Goal: Task Accomplishment & Management: Manage account settings

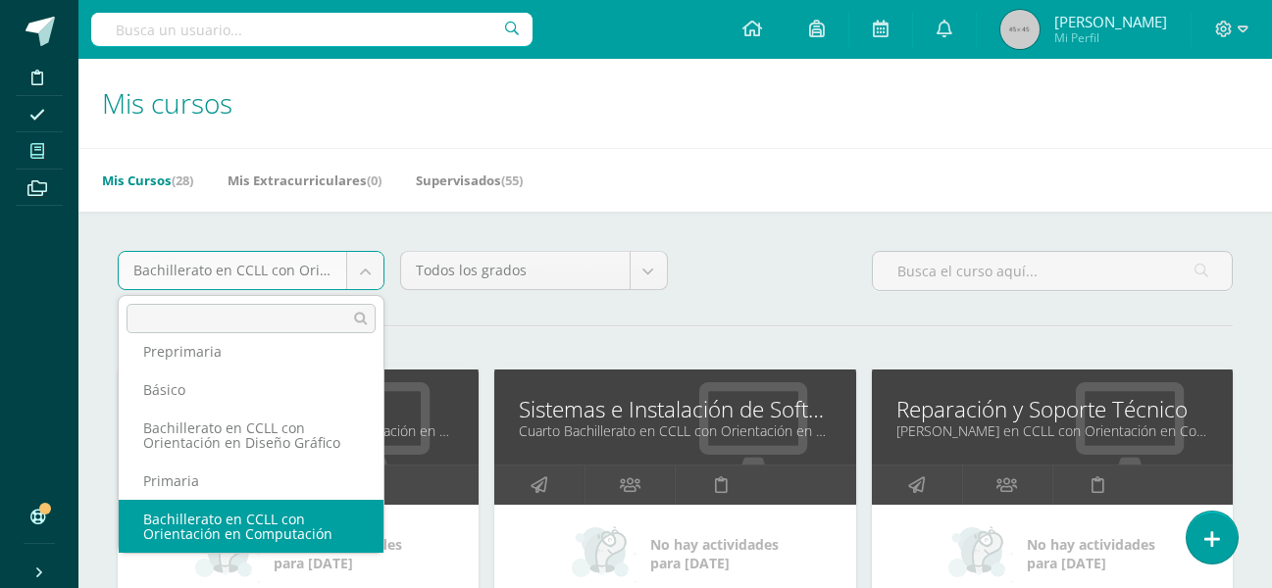
scroll to position [99, 0]
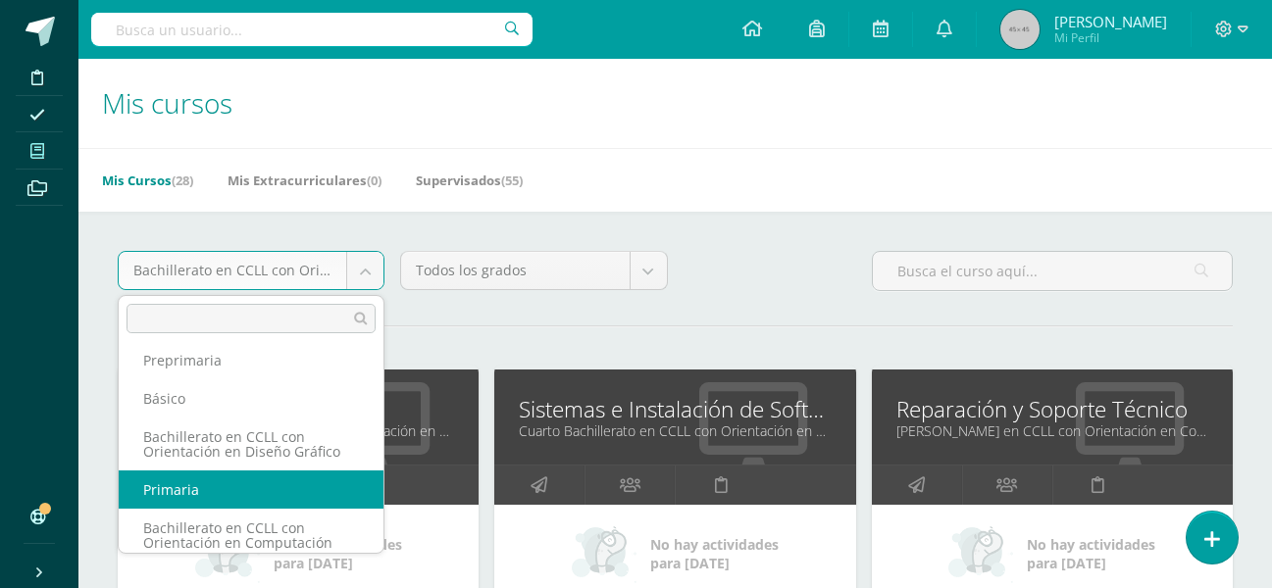
select select "2"
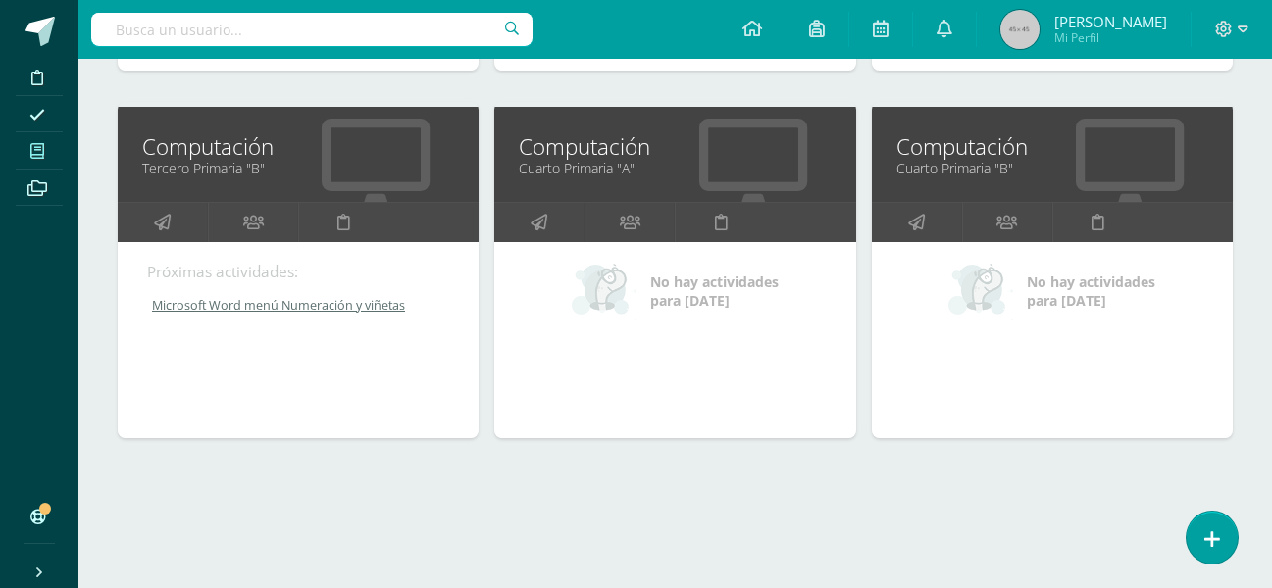
scroll to position [1003, 0]
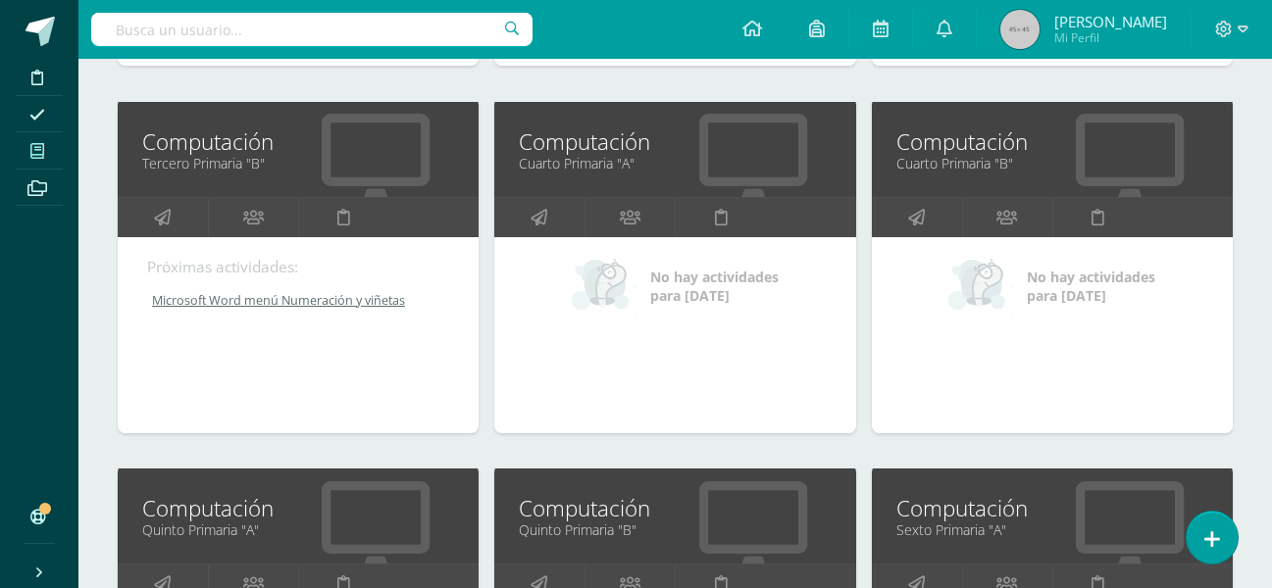
click at [92, 308] on div "Primaria Todos los niveles Perito Contador con Orientación en Computación Prepr…" at bounding box center [675, 269] width 1194 height 2121
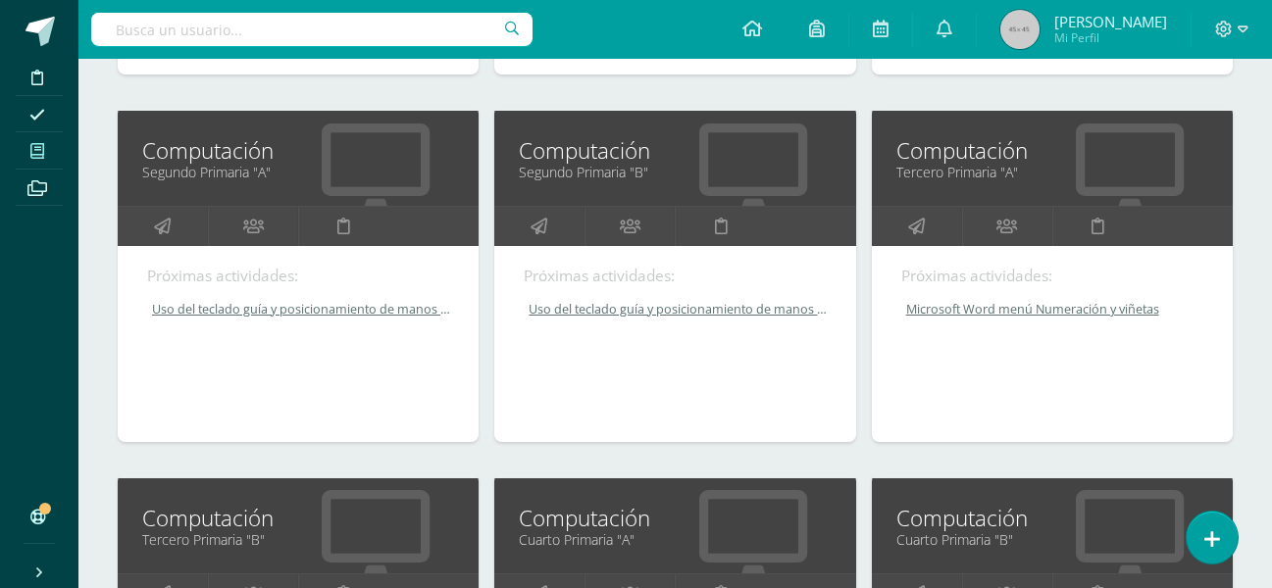
scroll to position [611, 0]
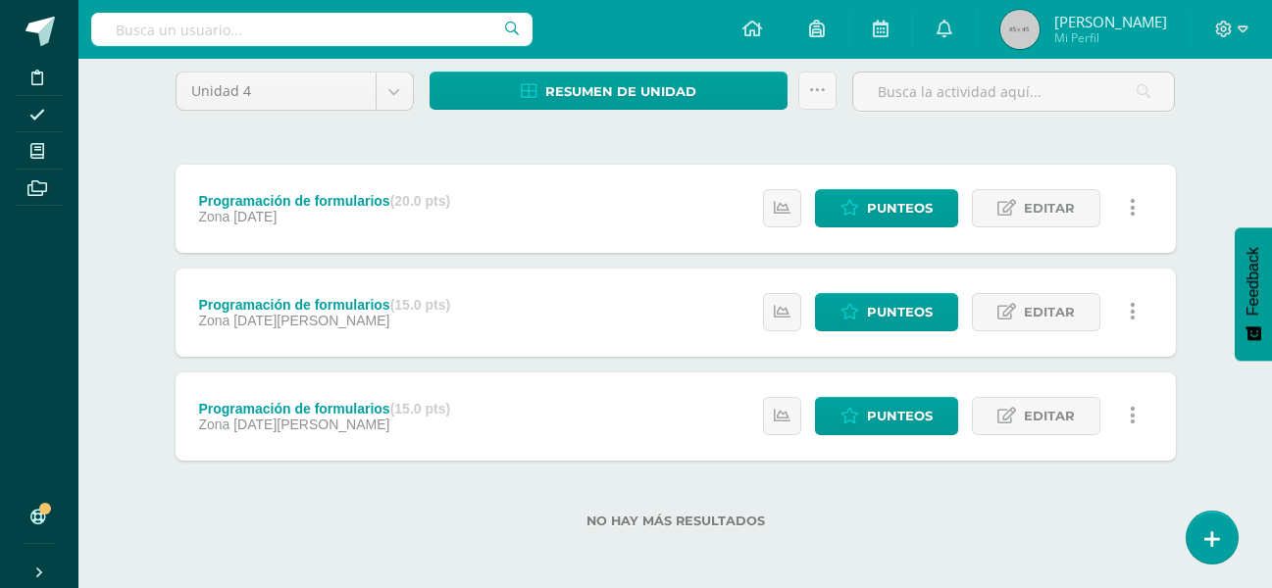
scroll to position [170, 0]
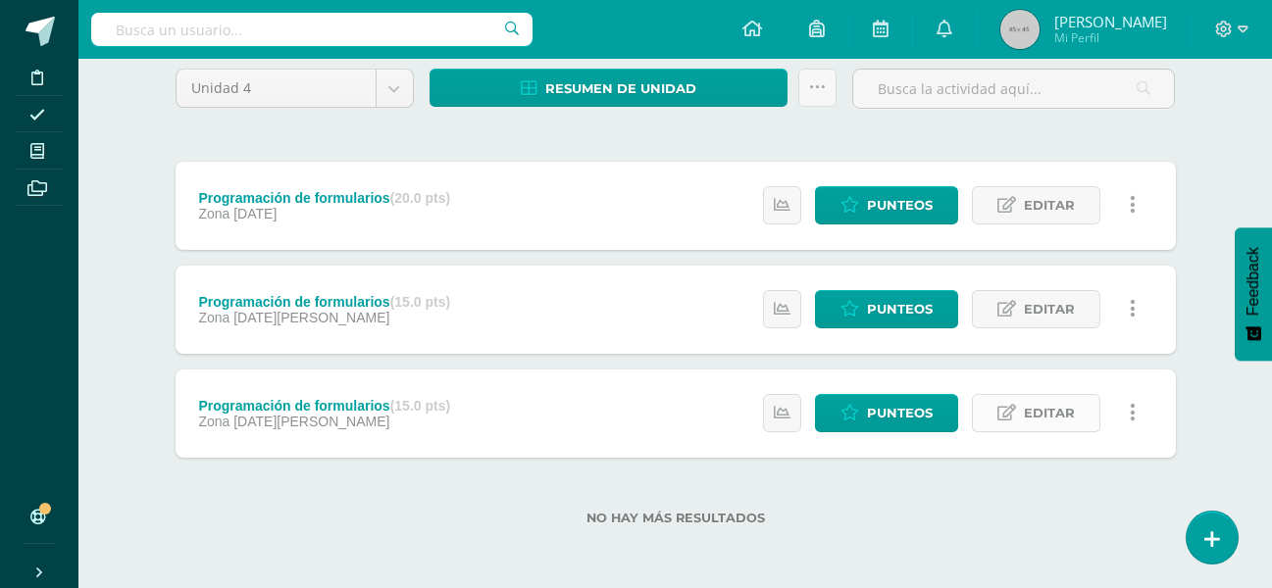
click at [1040, 411] on span "Editar" at bounding box center [1049, 413] width 51 height 36
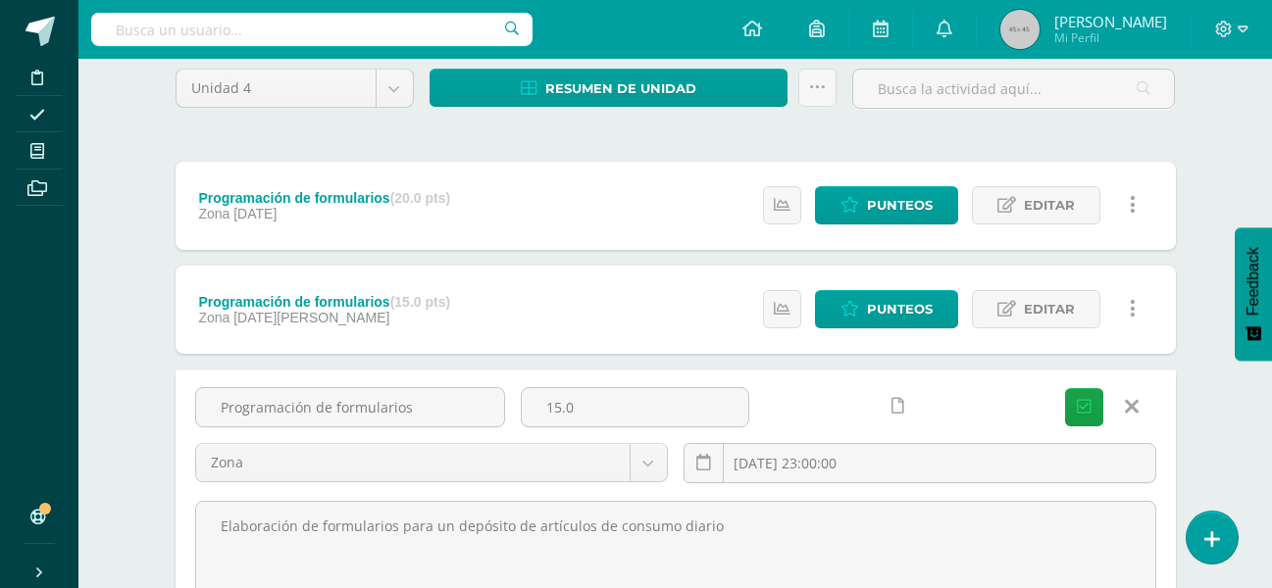
click at [879, 405] on div at bounding box center [879, 406] width 229 height 38
click at [879, 405] on link at bounding box center [898, 406] width 38 height 38
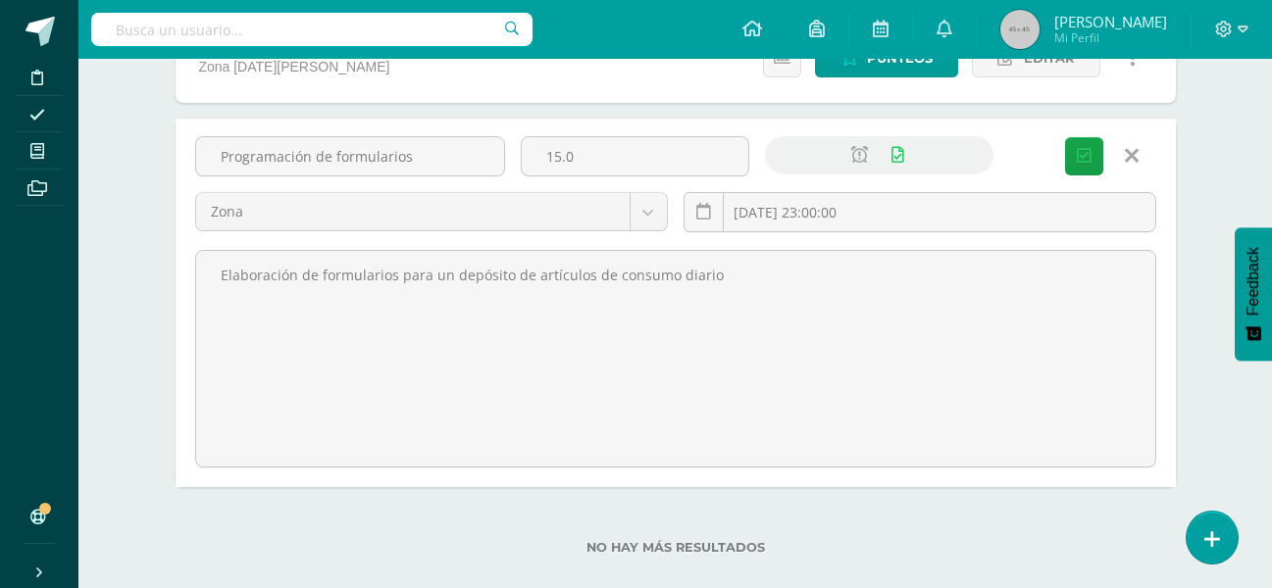
scroll to position [450, 0]
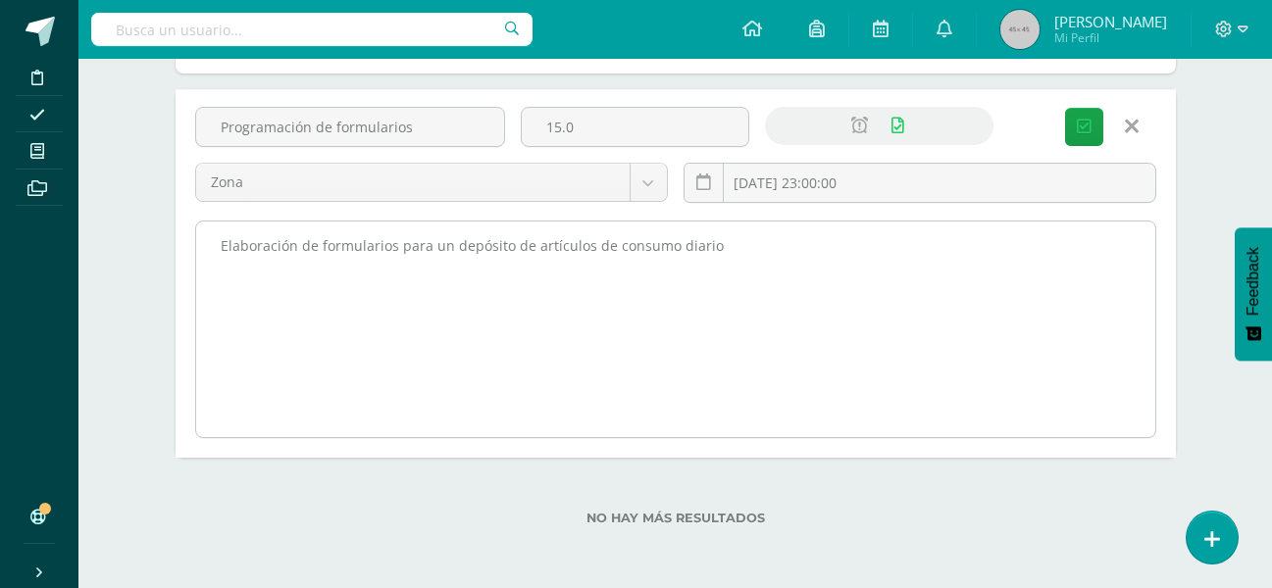
click at [774, 257] on textarea "Elaboración de formularios para un depósito de artículos de consumo diario" at bounding box center [675, 330] width 959 height 216
paste textarea "Elaboración de formularios para un depósito de artículos de consumo diario 1. E…"
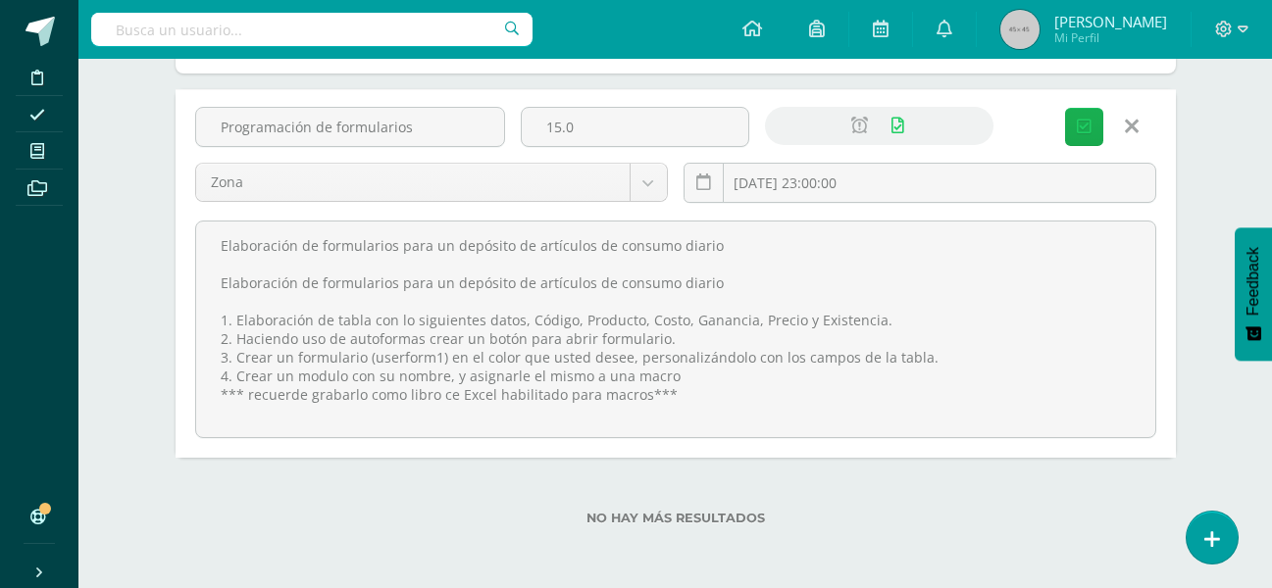
type textarea "Elaboración de formularios para un depósito de artículos de consumo diario Elab…"
click at [0, 0] on span "Guardar" at bounding box center [0, 0] width 0 height 0
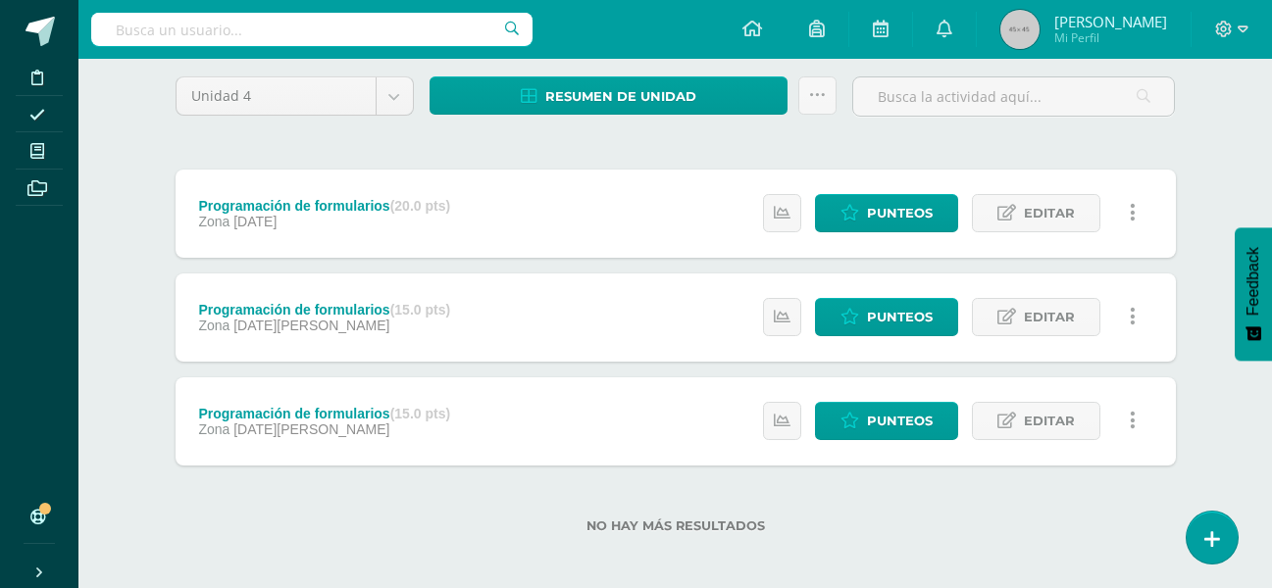
scroll to position [170, 0]
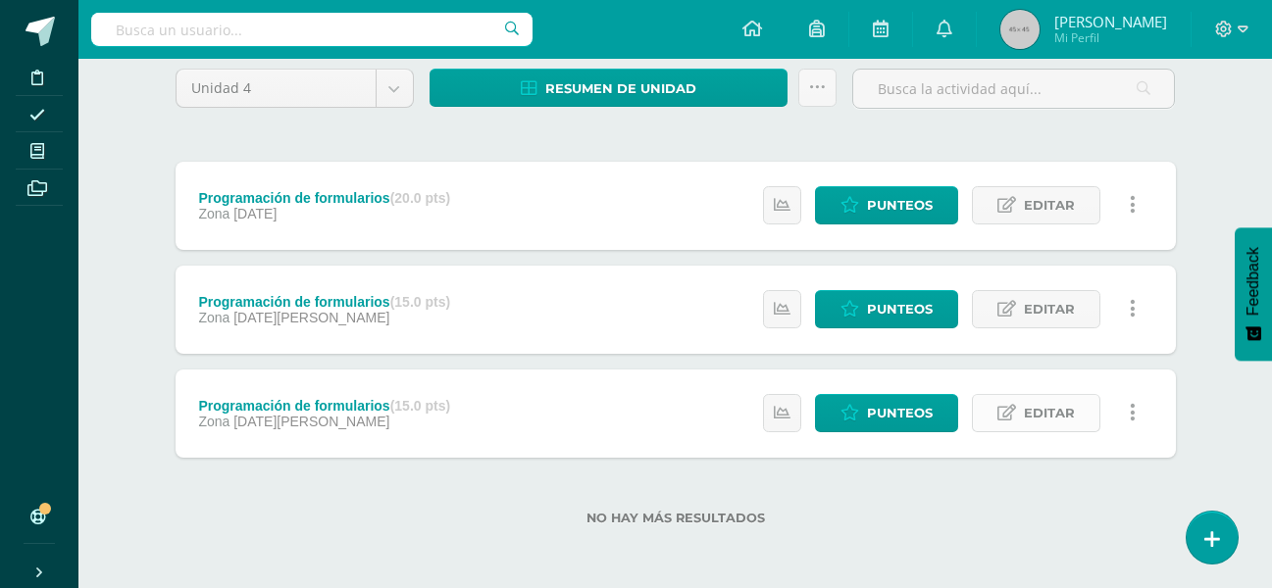
click at [1036, 416] on span "Editar" at bounding box center [1049, 413] width 51 height 36
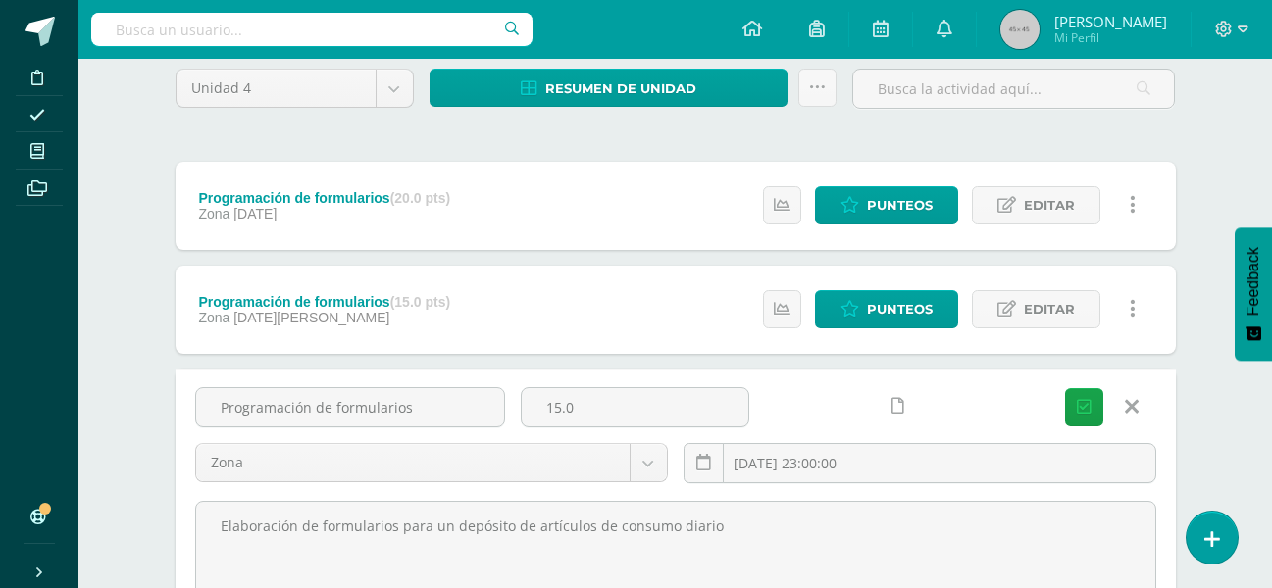
click at [892, 404] on icon at bounding box center [898, 406] width 13 height 17
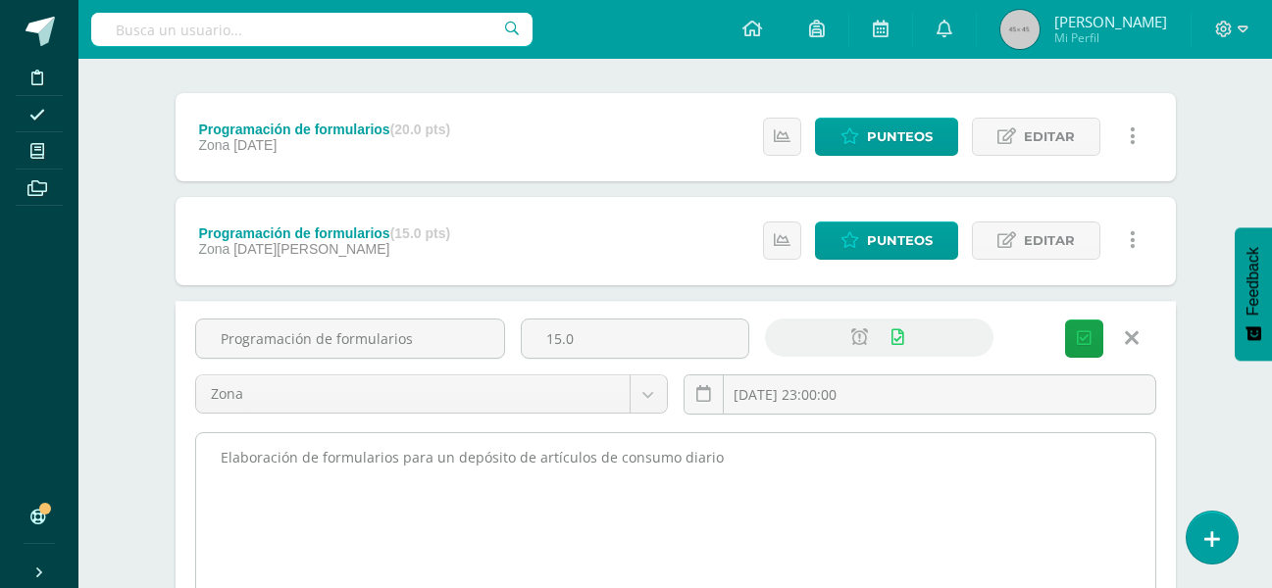
scroll to position [366, 0]
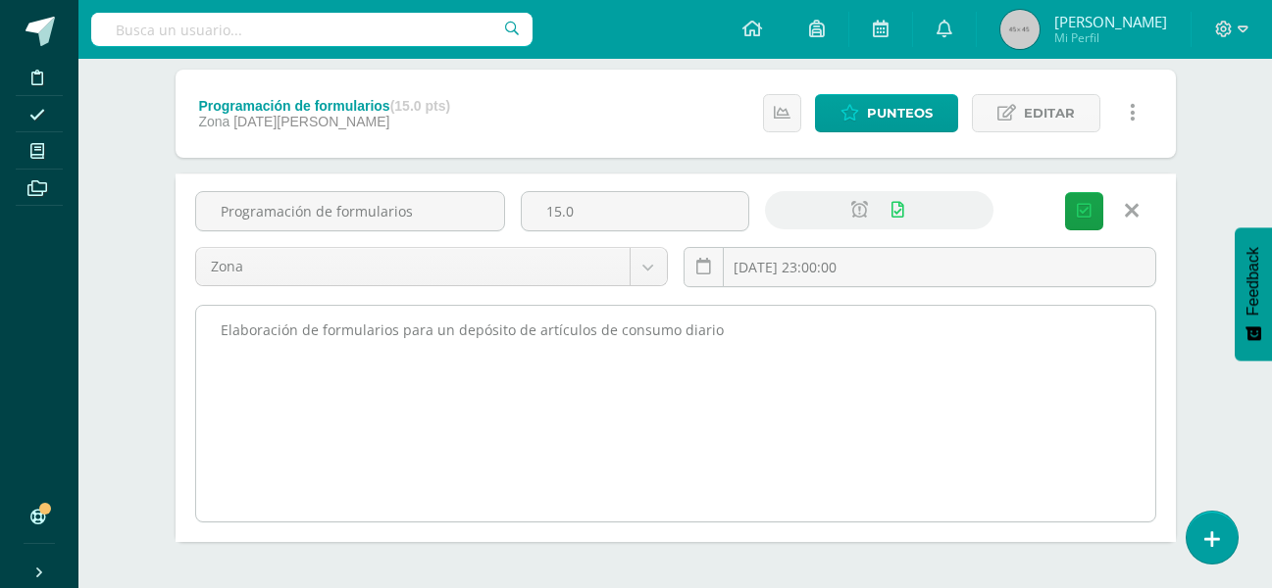
click at [764, 342] on textarea "Elaboración de formularios para un depósito de artículos de consumo diario" at bounding box center [675, 414] width 959 height 216
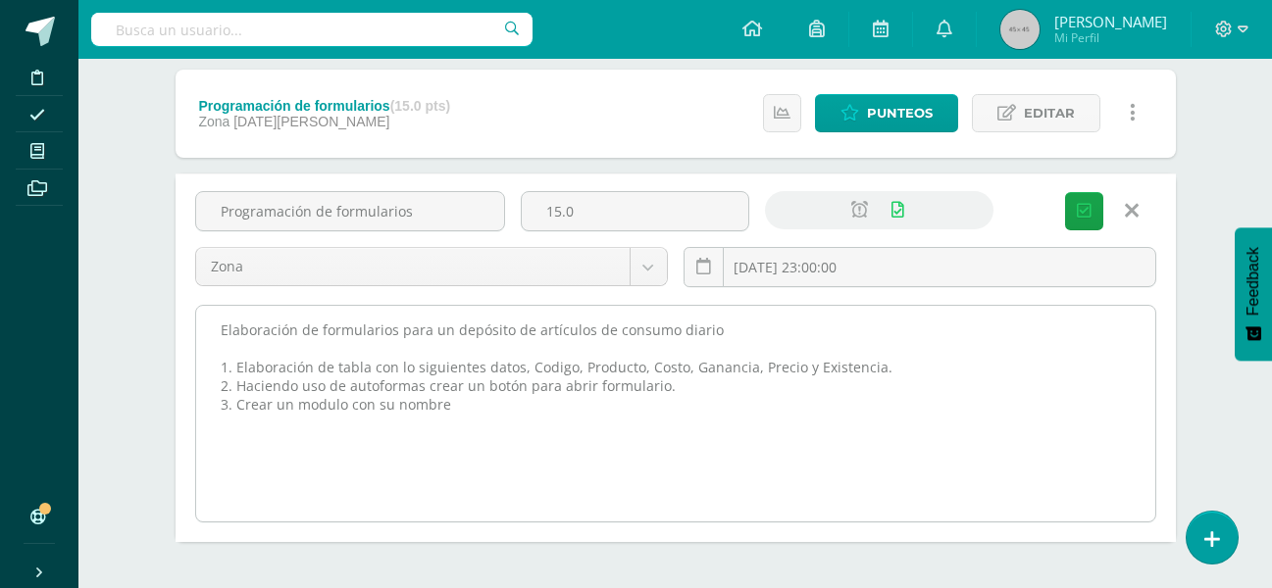
click at [697, 392] on textarea "Elaboración de formularios para un depósito de artículos de consumo diario" at bounding box center [675, 414] width 959 height 216
click at [908, 397] on textarea "Elaboración de formularios para un depósito de artículos de consumo diario" at bounding box center [675, 414] width 959 height 216
click at [933, 407] on textarea "Elaboración de formularios para un depósito de artículos de consumo diario" at bounding box center [675, 414] width 959 height 216
click at [228, 427] on textarea "Elaboración de formularios para un depósito de artículos de consumo diario" at bounding box center [675, 414] width 959 height 216
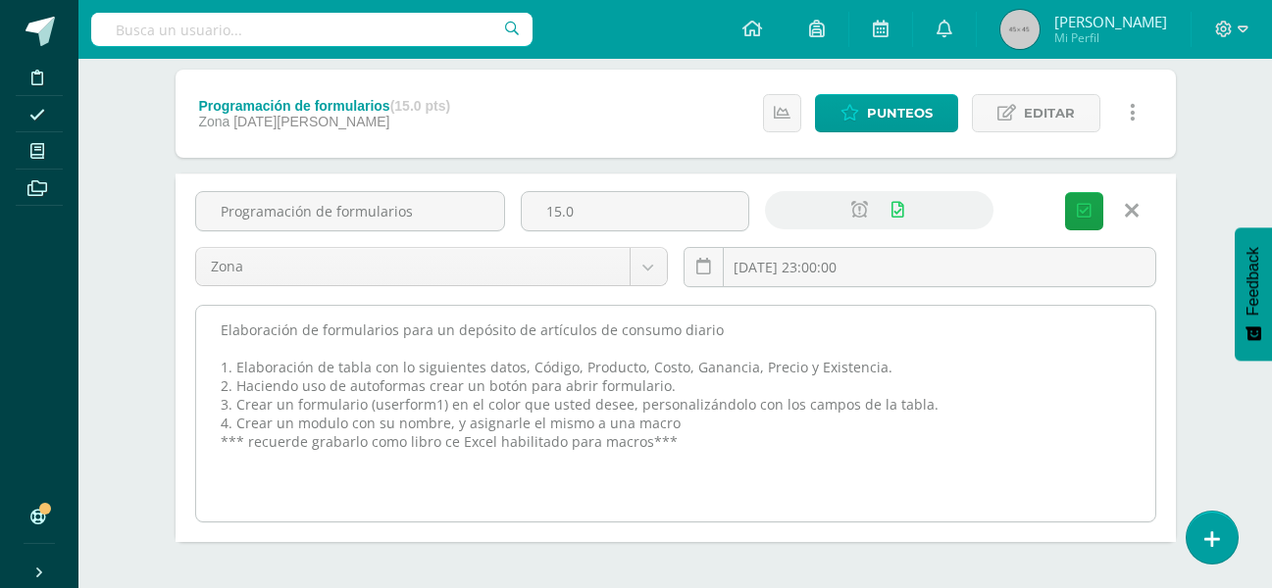
drag, startPoint x: 670, startPoint y: 443, endPoint x: 207, endPoint y: 330, distance: 476.7
click at [207, 330] on textarea "Elaboración de formularios para un depósito de artículos de consumo diario" at bounding box center [675, 414] width 959 height 216
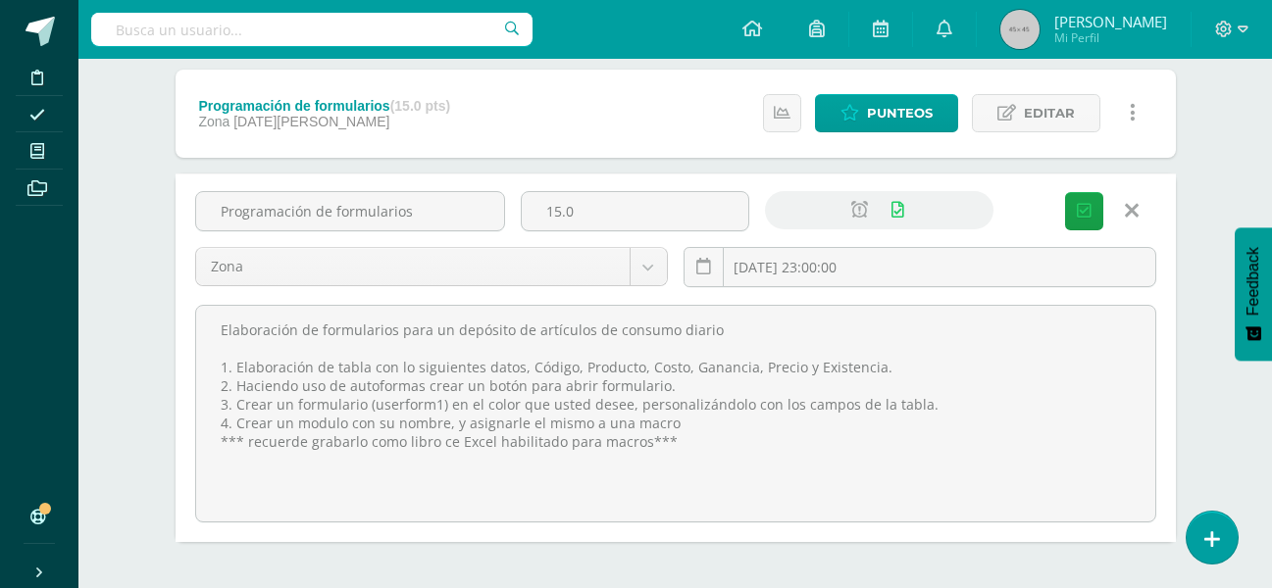
type textarea "Elaboración de formularios para un depósito de artículos de consumo diario 1. E…"
click at [0, 0] on span "Guardar" at bounding box center [0, 0] width 0 height 0
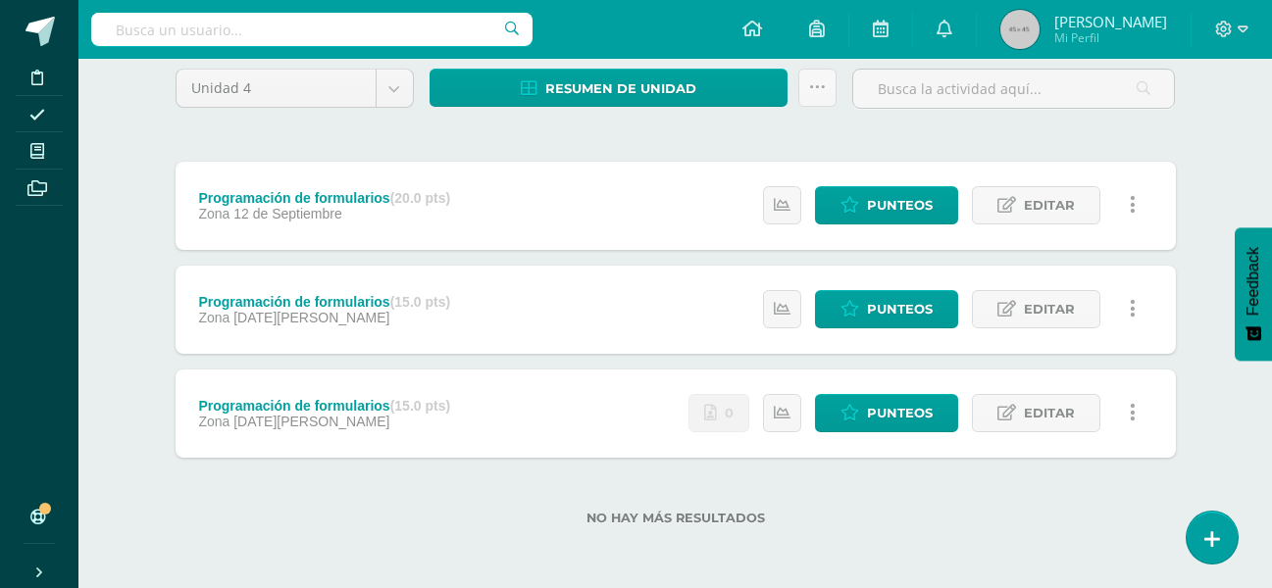
scroll to position [72, 0]
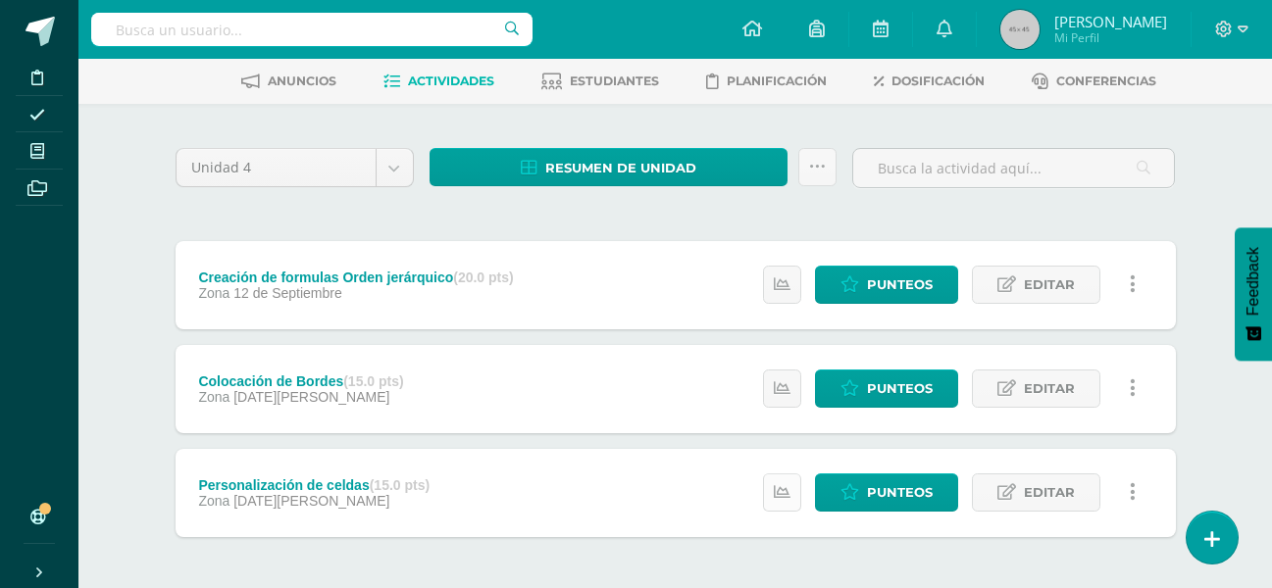
scroll to position [170, 0]
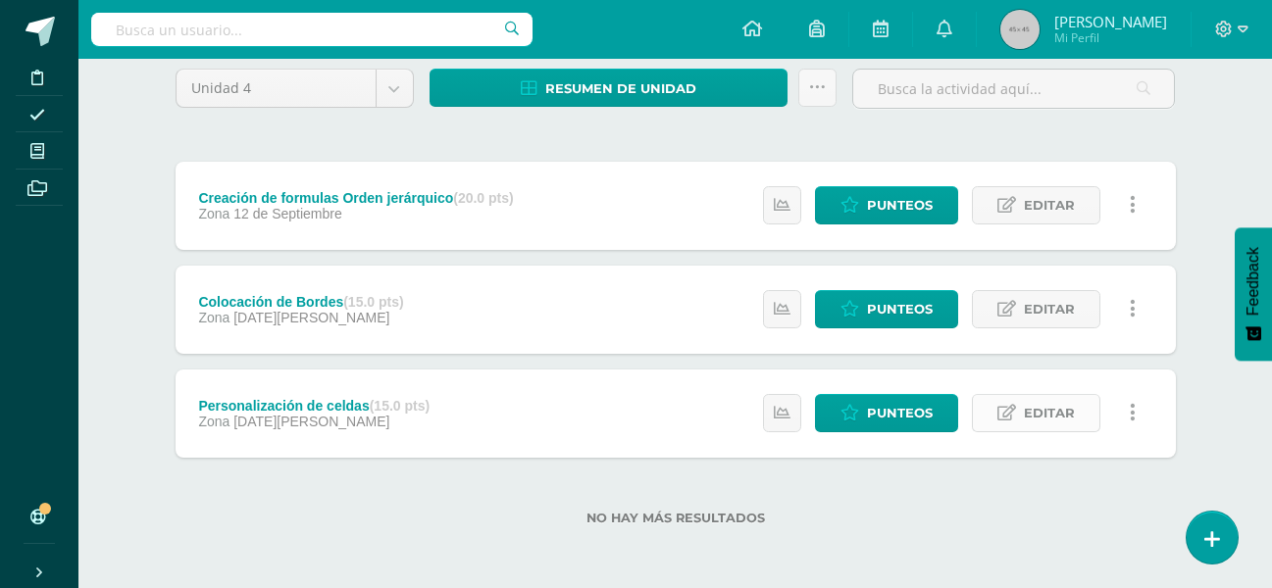
click at [1067, 414] on span "Editar" at bounding box center [1049, 413] width 51 height 36
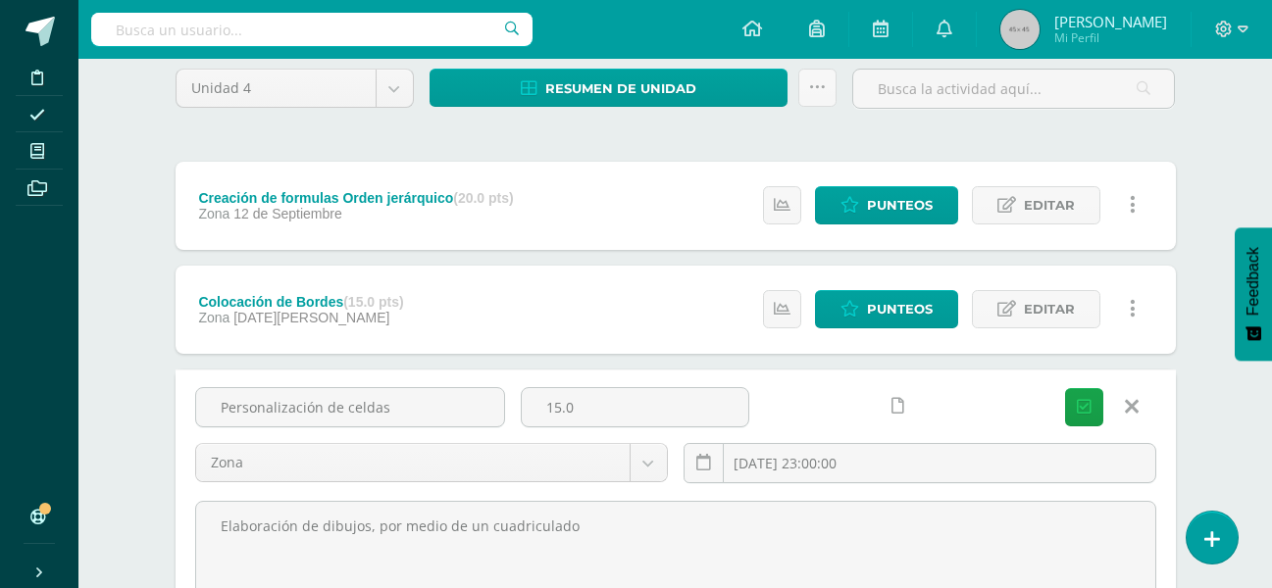
click at [879, 419] on link at bounding box center [898, 406] width 38 height 38
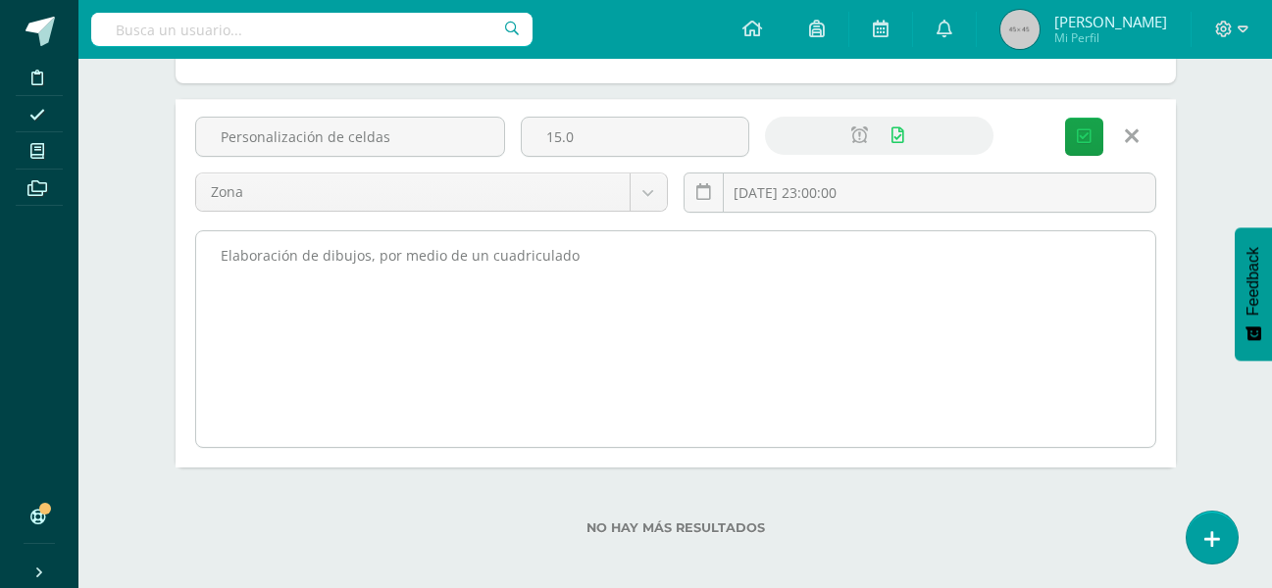
scroll to position [450, 0]
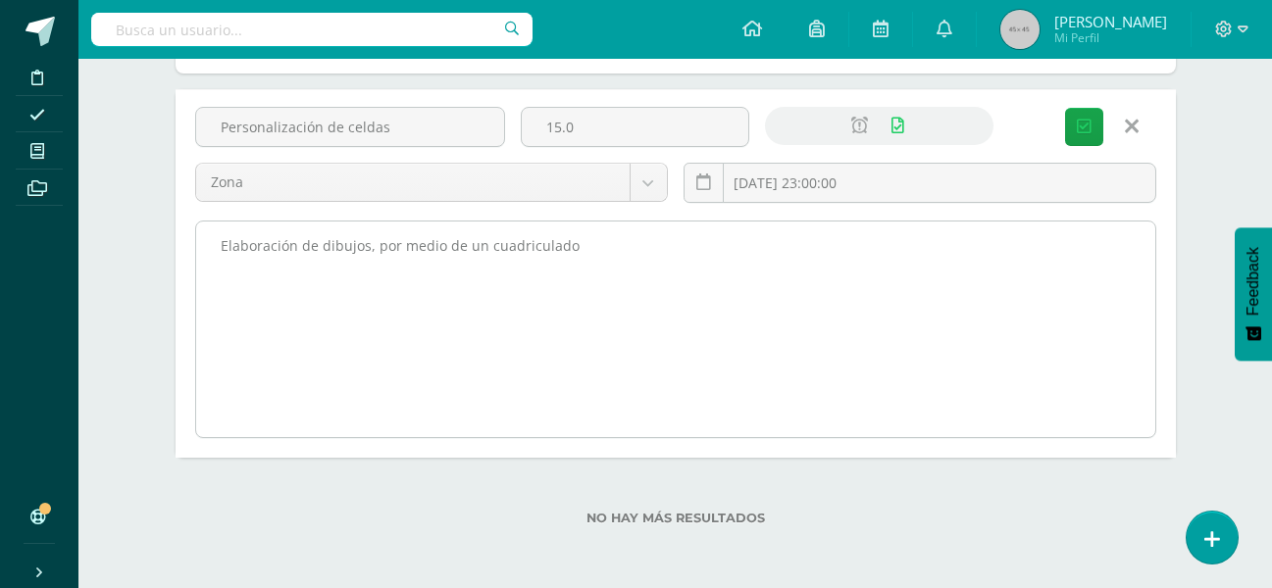
click at [630, 262] on textarea "Elaboración de dibujos, por medio de un cuadriculado" at bounding box center [675, 330] width 959 height 216
paste textarea "Elaboración de dibujos, por medio de un cuadriculado Elabore en un documento de…"
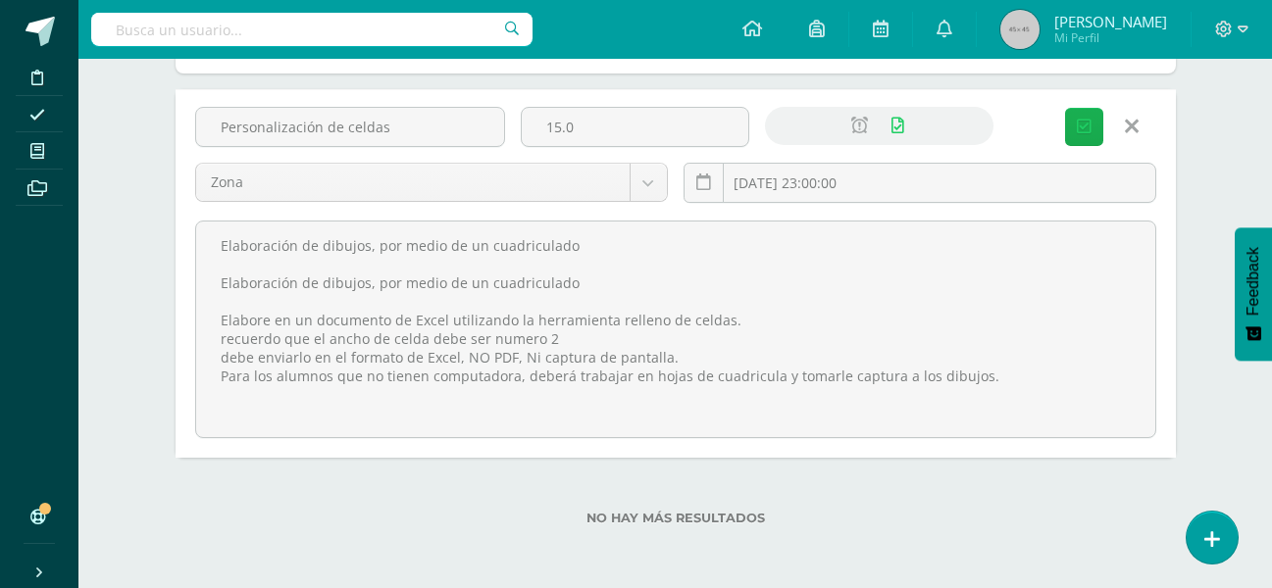
type textarea "Elaboración de dibujos, por medio de un cuadriculado Elaboración de dibujos, po…"
click at [0, 0] on span "Guardar" at bounding box center [0, 0] width 0 height 0
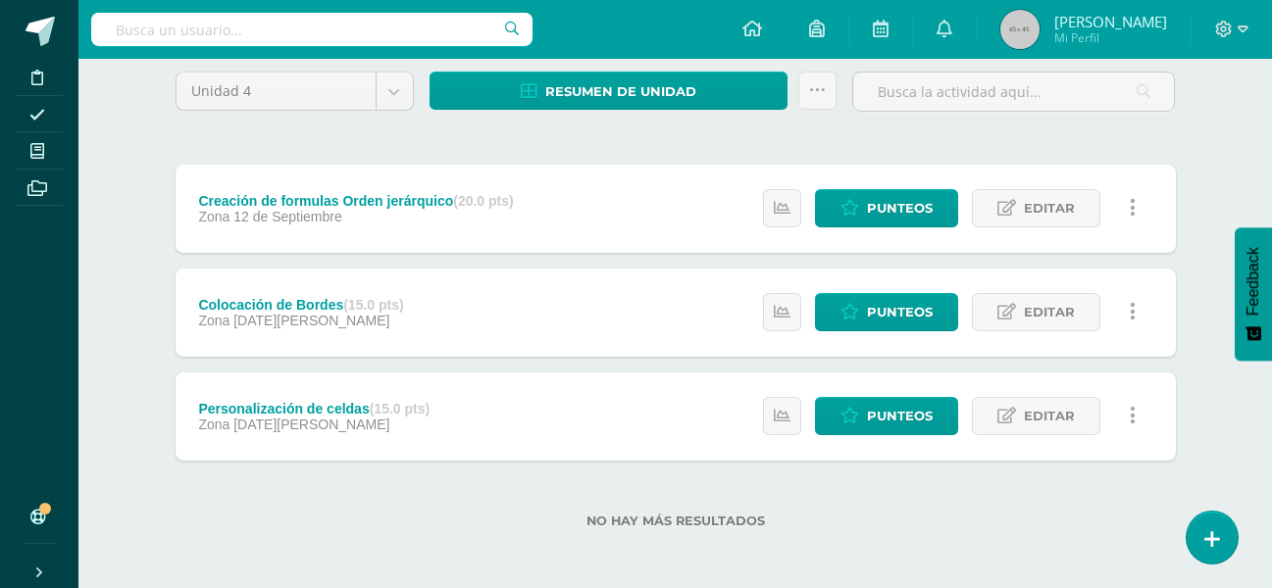
scroll to position [170, 0]
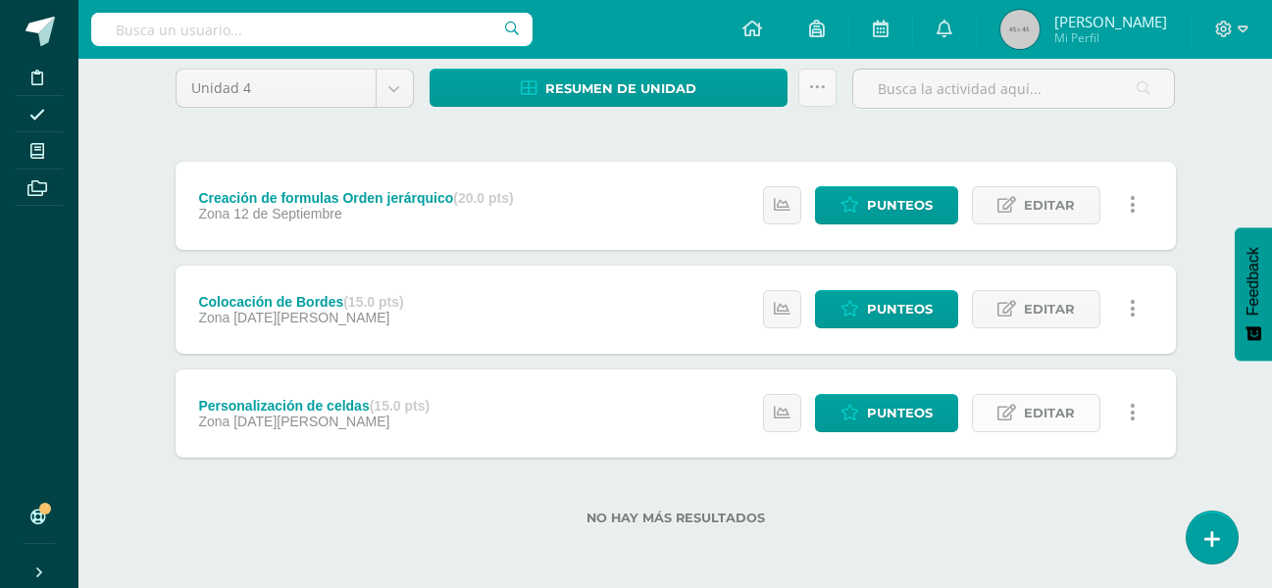
click at [1037, 410] on span "Editar" at bounding box center [1049, 413] width 51 height 36
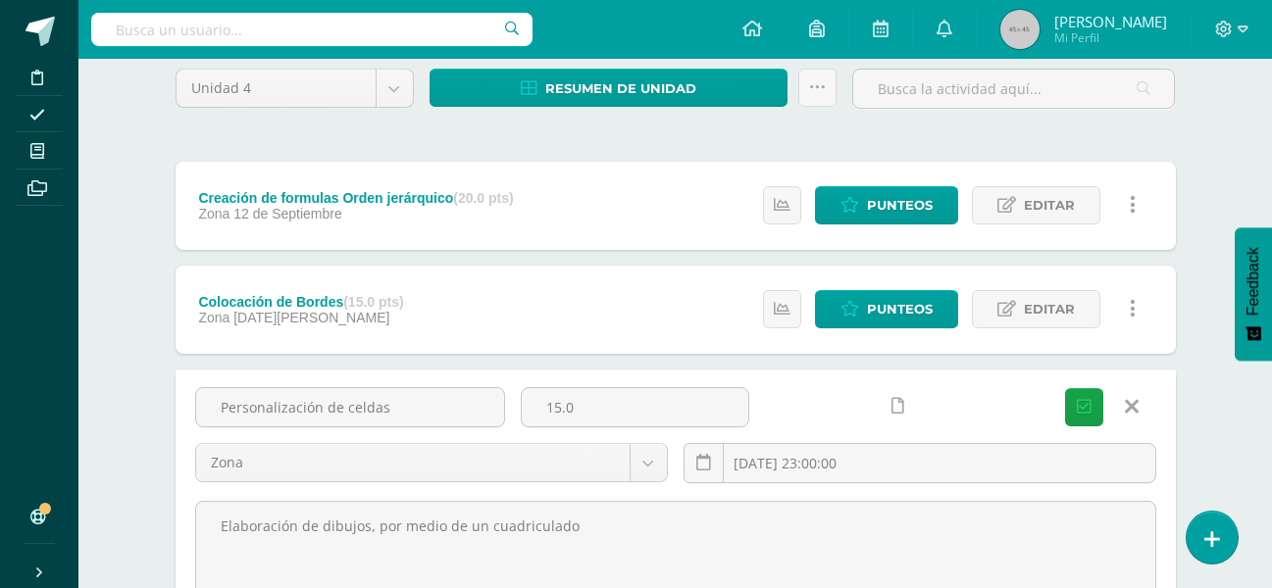
click at [879, 401] on link at bounding box center [898, 406] width 38 height 38
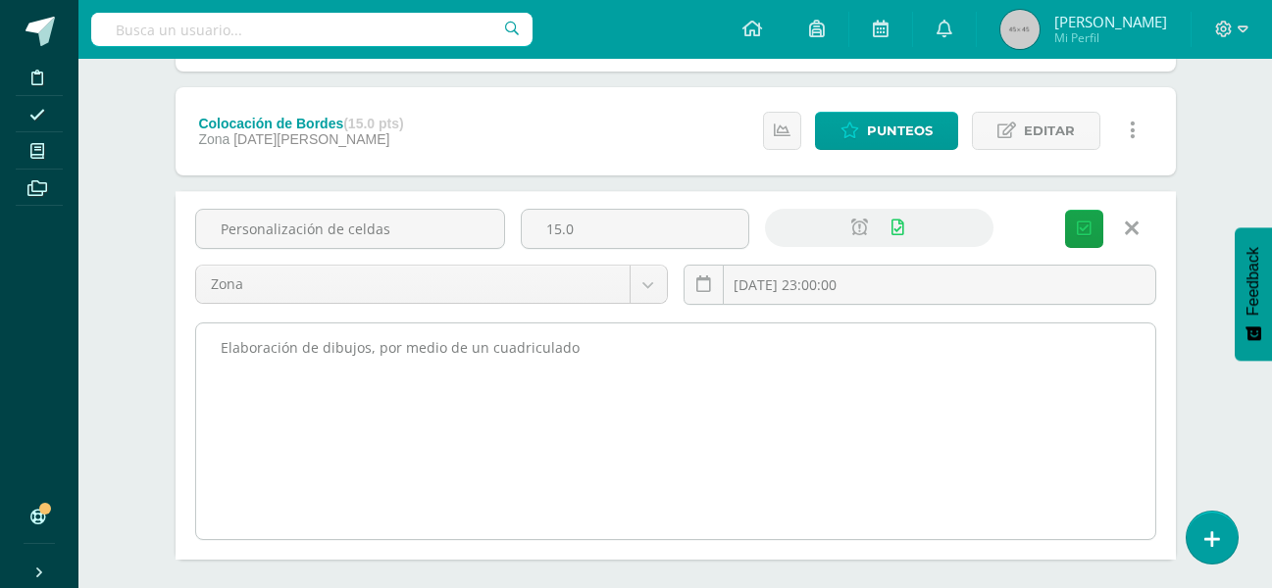
scroll to position [366, 0]
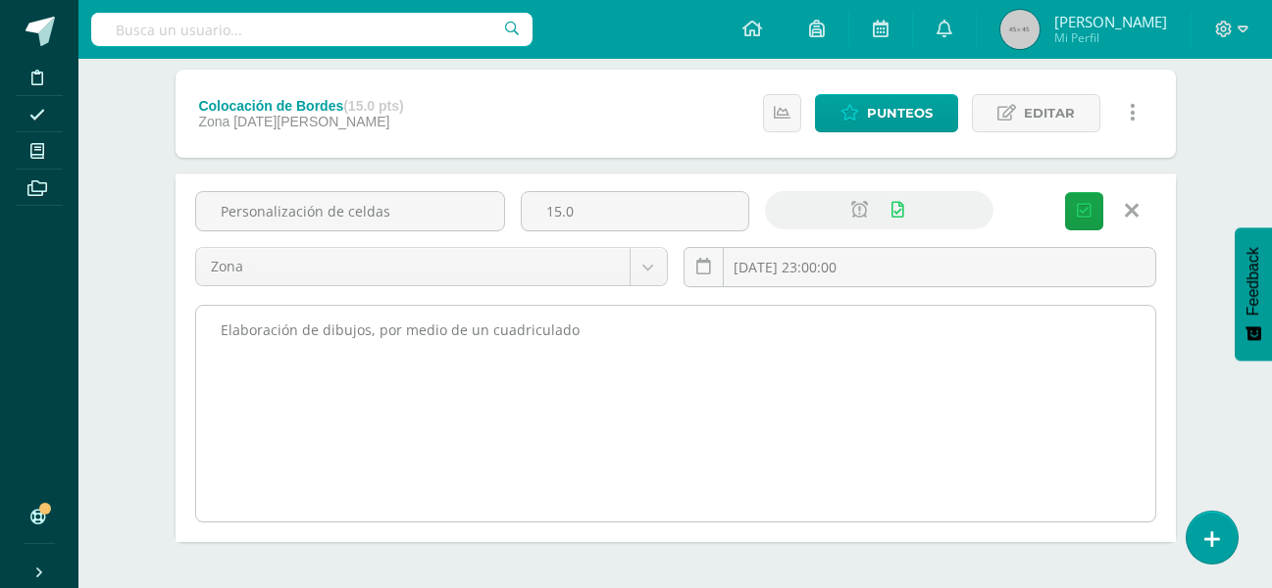
click at [603, 338] on textarea "Elaboración de dibujos, por medio de un cuadriculado" at bounding box center [675, 414] width 959 height 216
click at [744, 368] on textarea "Elaboración de dibujos, por medio de un cuadriculado" at bounding box center [675, 414] width 959 height 216
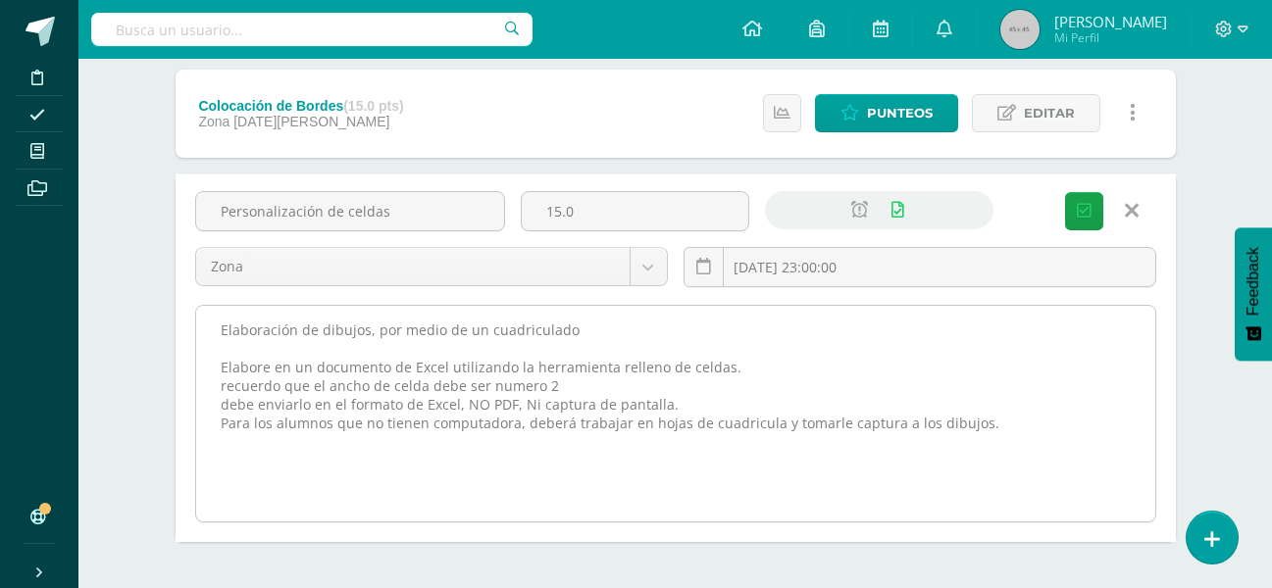
drag, startPoint x: 980, startPoint y: 424, endPoint x: 212, endPoint y: 335, distance: 773.0
click at [212, 335] on textarea "Elaboración de dibujos, por medio de un cuadriculado" at bounding box center [675, 414] width 959 height 216
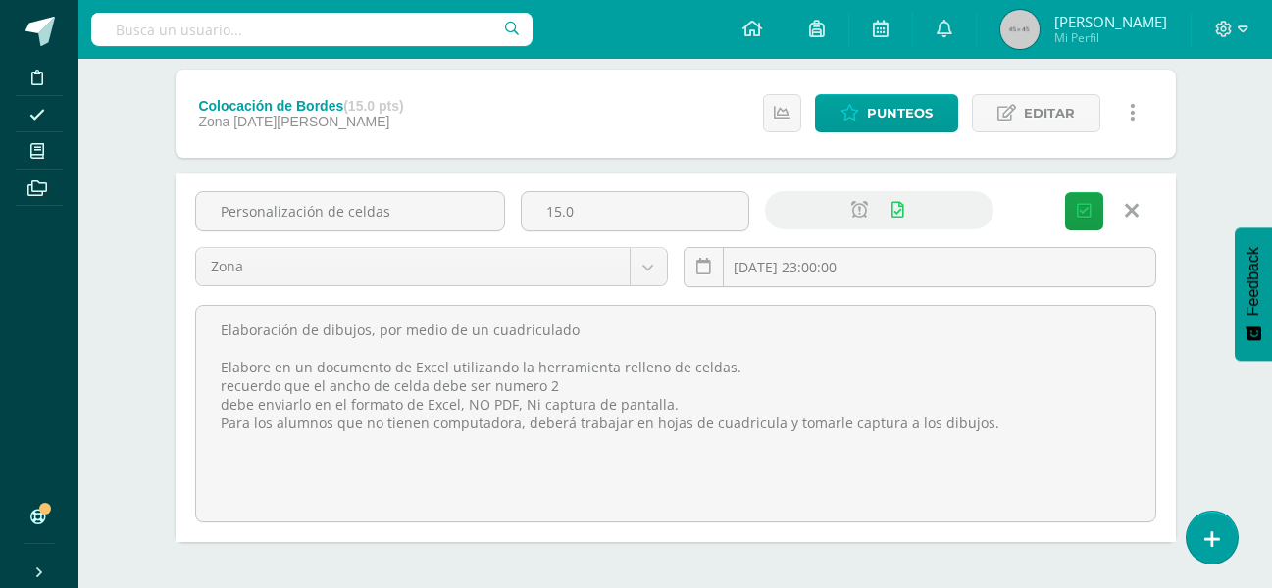
type textarea "Elaboración de dibujos, por medio de un cuadriculado Elabore en un documento de…"
click at [0, 0] on span "Guardar" at bounding box center [0, 0] width 0 height 0
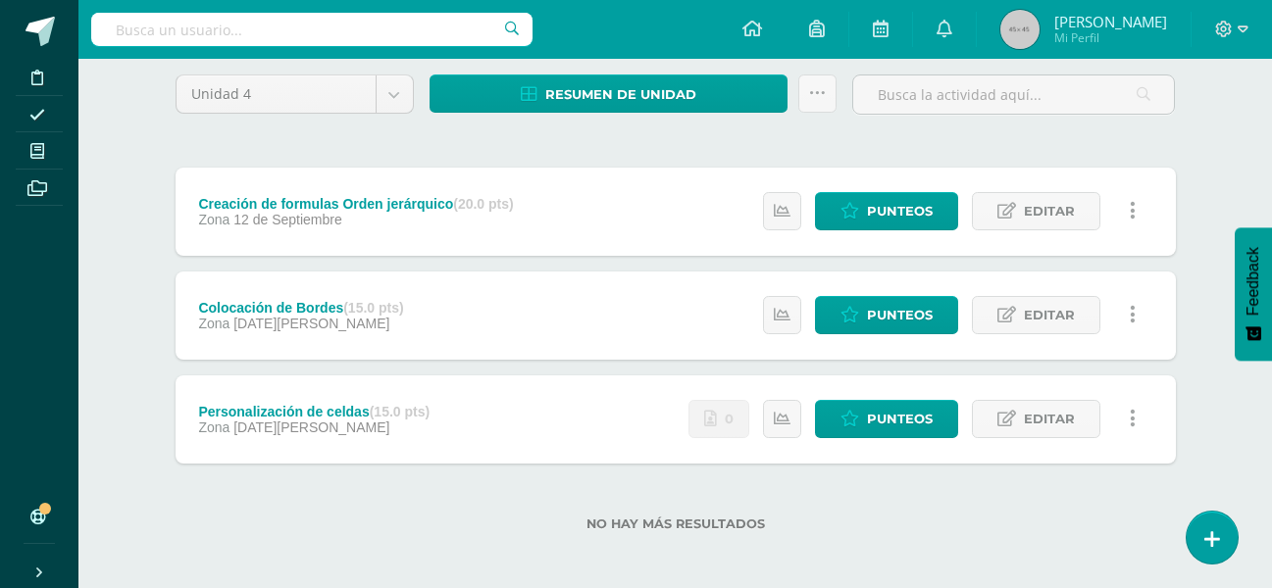
scroll to position [170, 0]
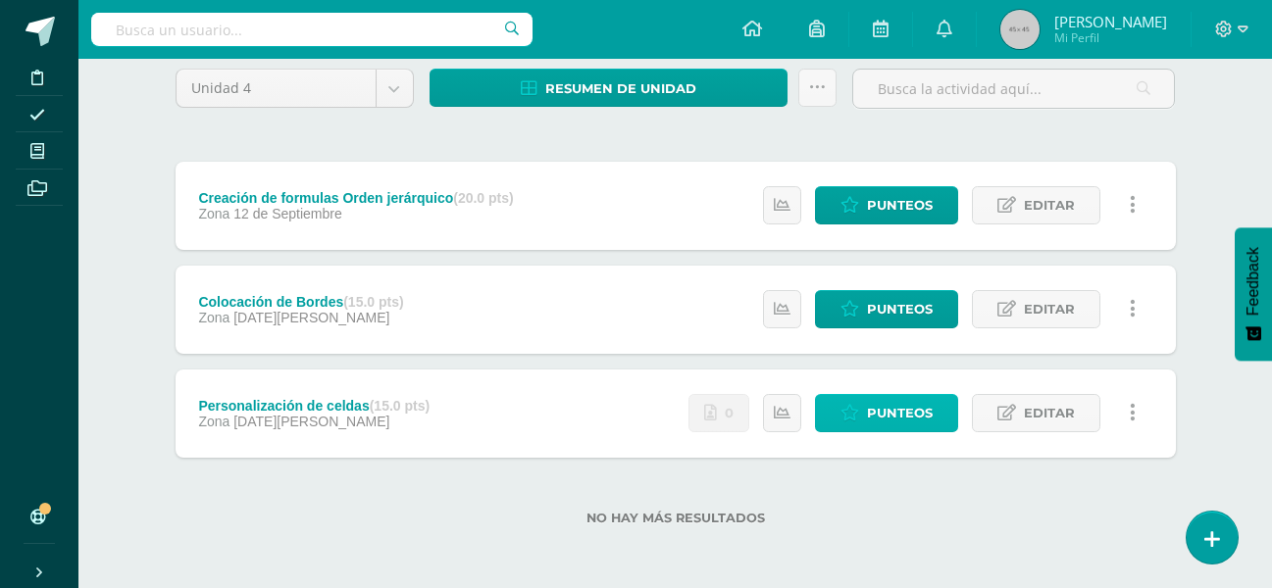
click at [875, 401] on span "Punteos" at bounding box center [900, 413] width 66 height 36
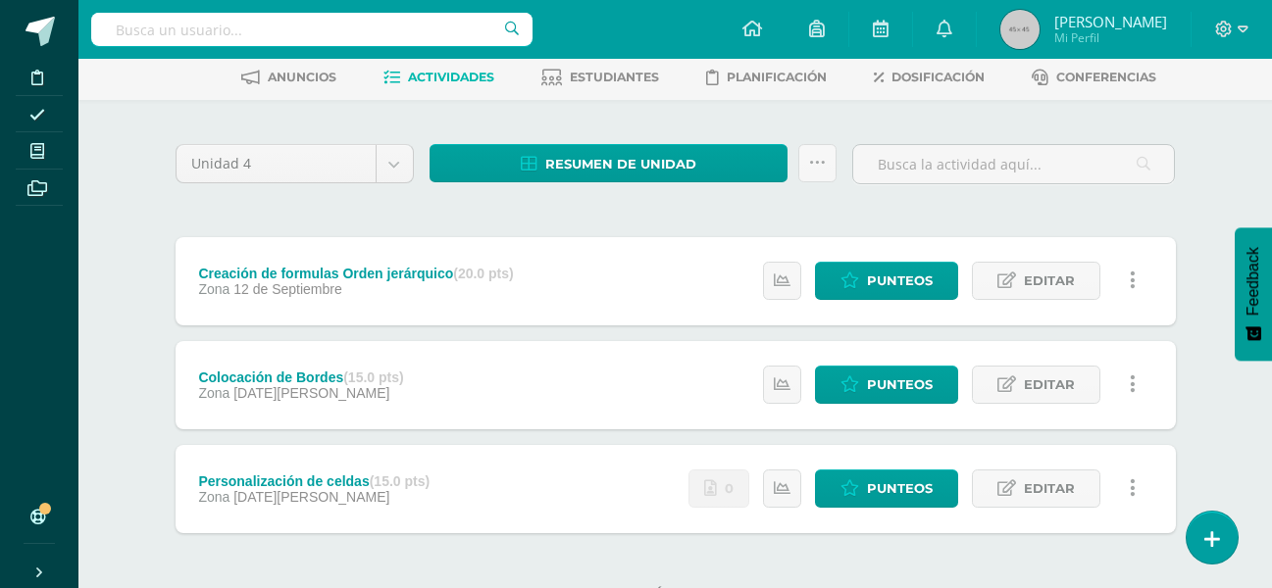
scroll to position [170, 0]
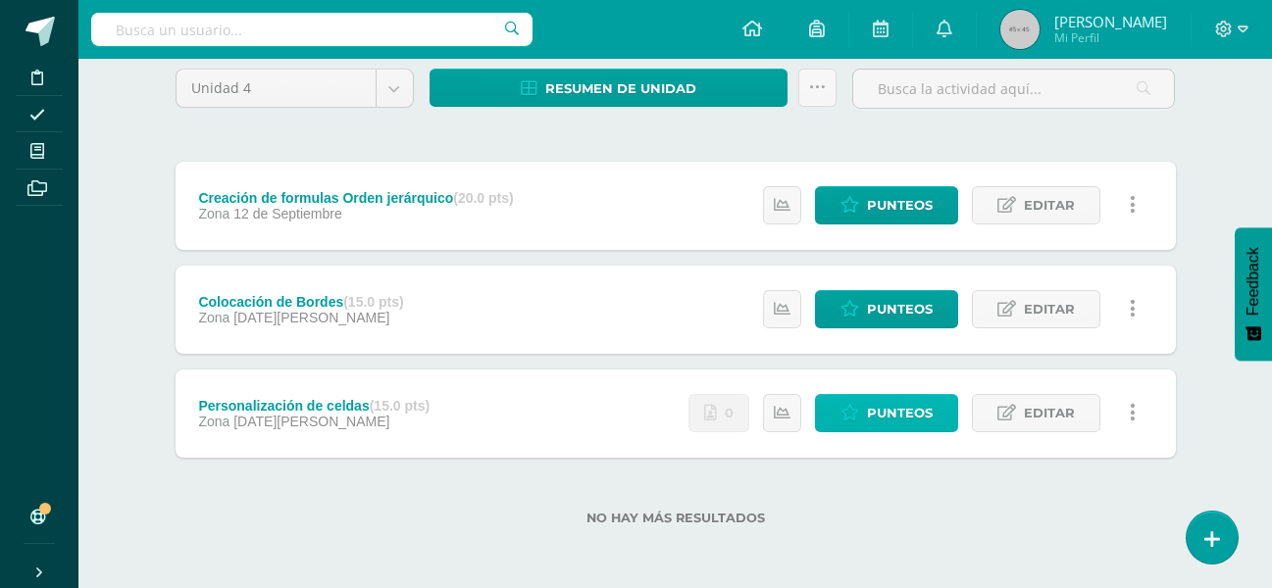
click at [900, 405] on span "Punteos" at bounding box center [900, 413] width 66 height 36
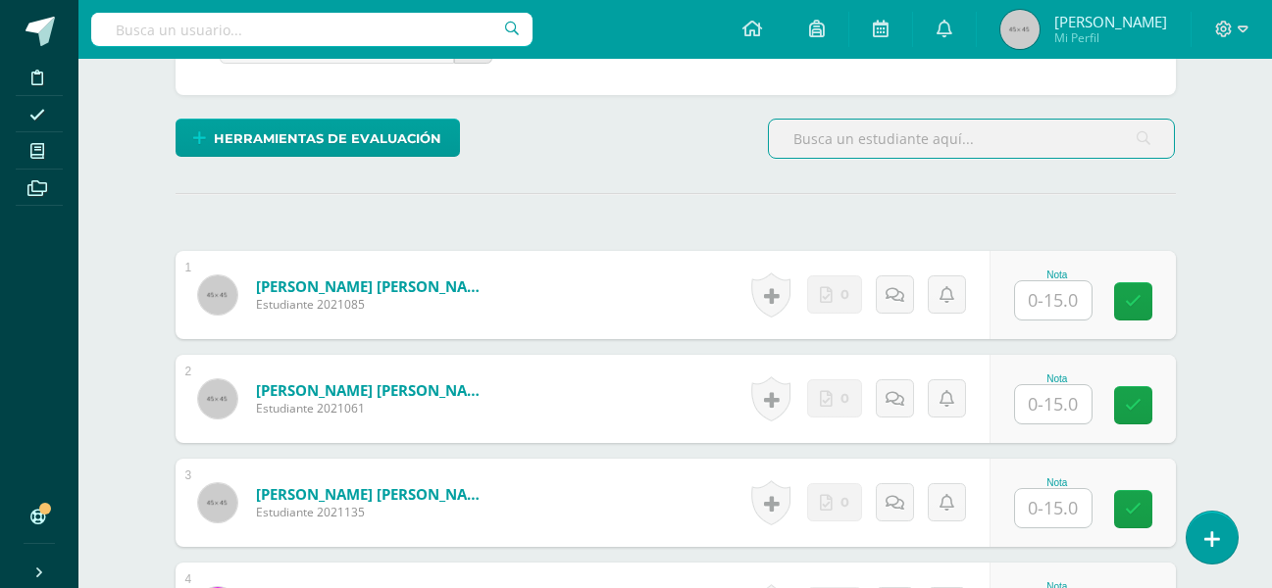
scroll to position [429, 0]
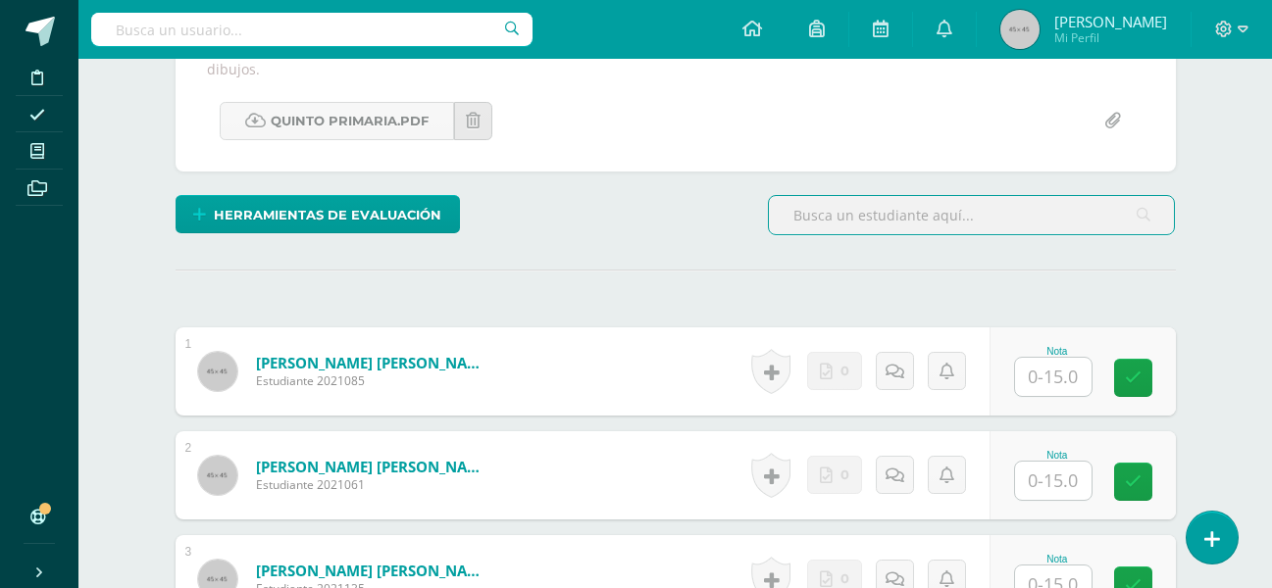
click at [1117, 102] on input "file" at bounding box center [1113, 121] width 38 height 38
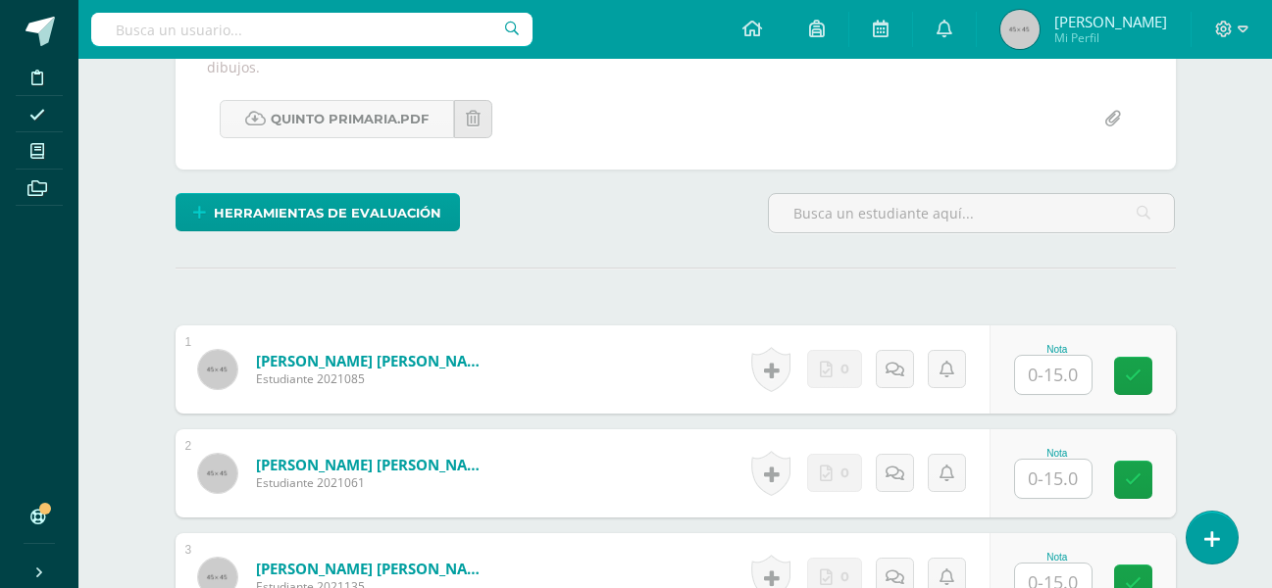
scroll to position [432, 0]
type input "C:\fakepath\Doc4.pdf"
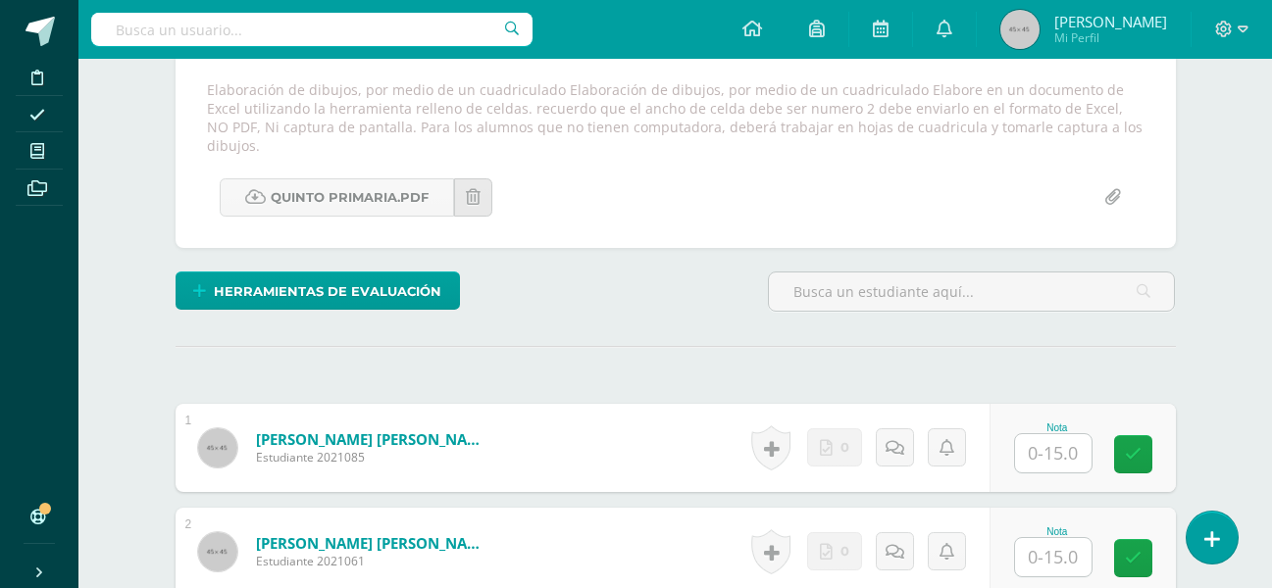
scroll to position [333, 0]
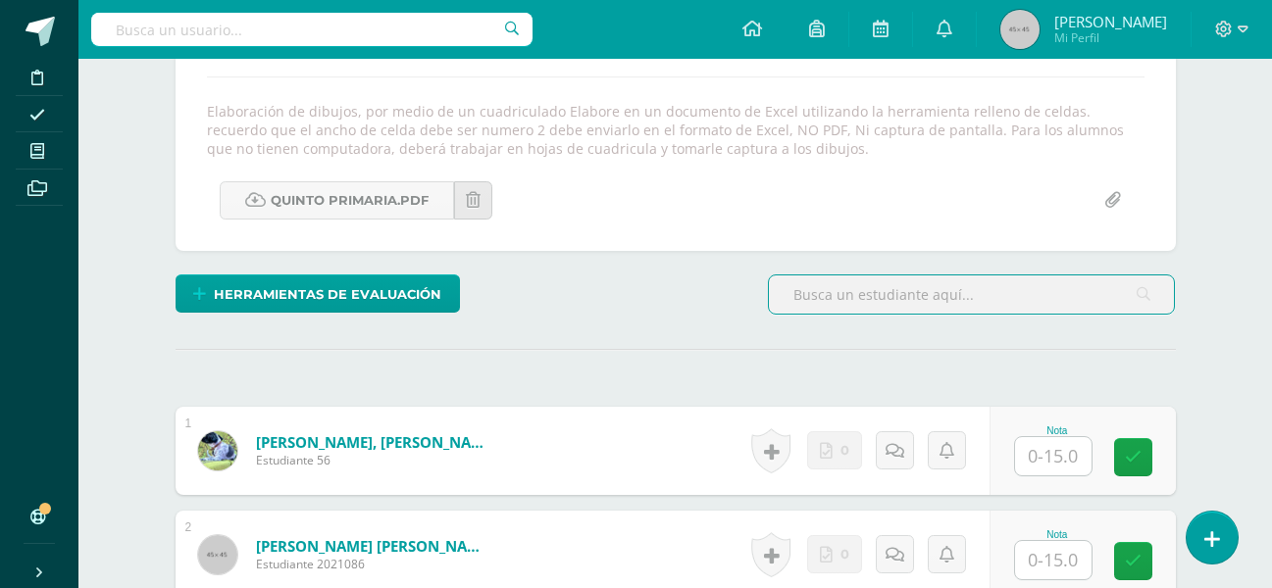
click at [1111, 200] on input "file" at bounding box center [1113, 200] width 38 height 38
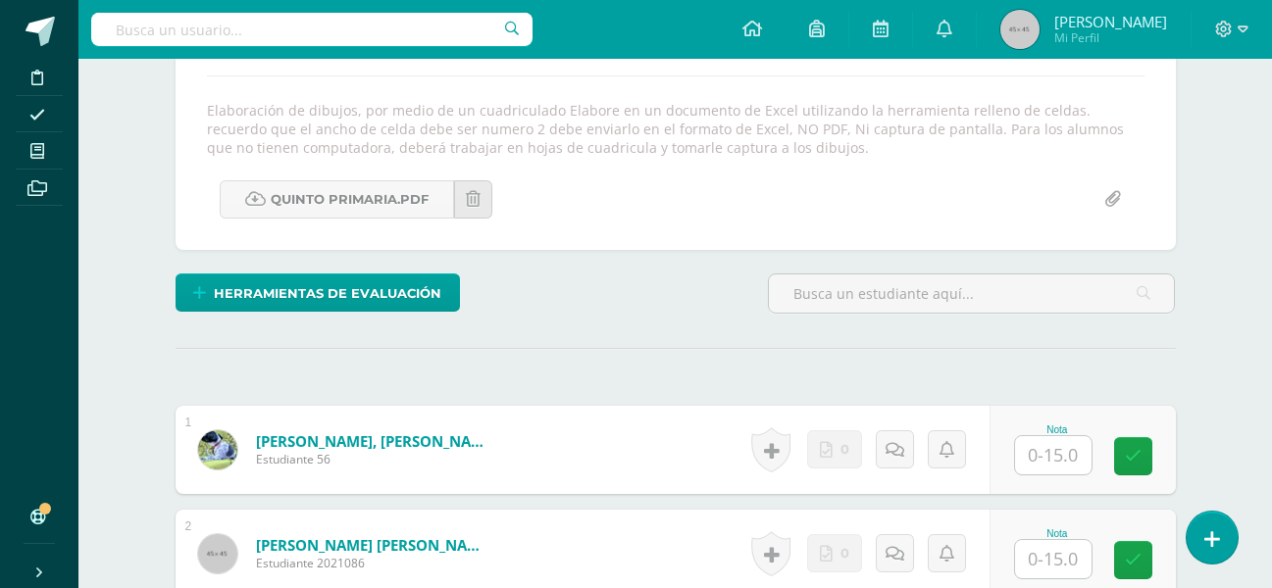
scroll to position [332, 0]
type input "C:\fakepath\Doc4.pdf"
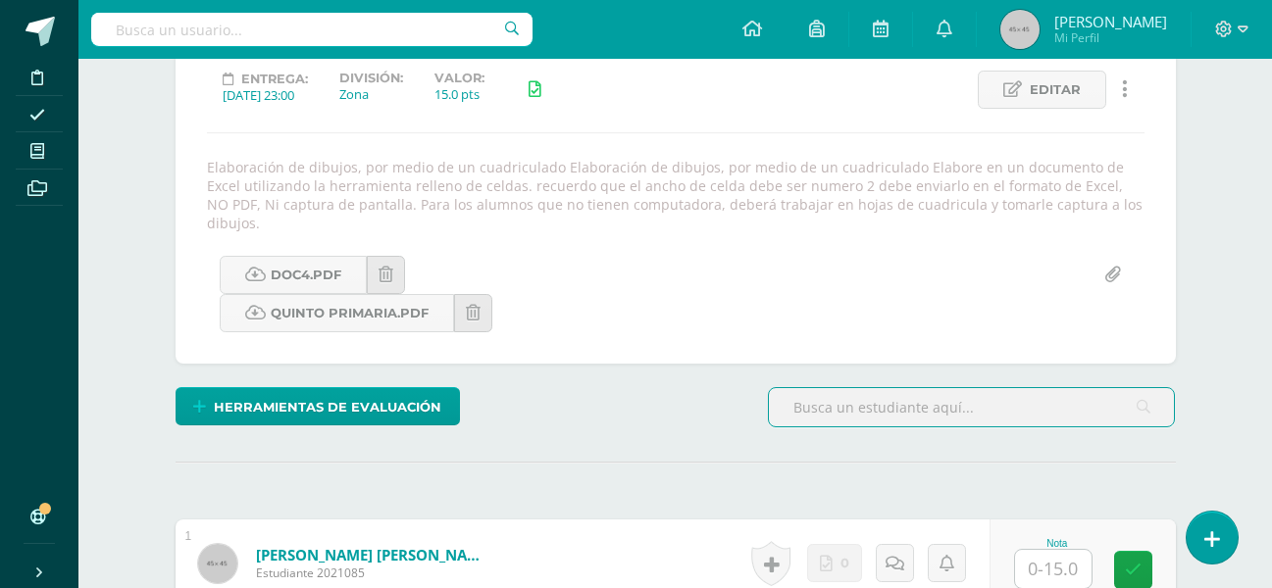
scroll to position [78, 0]
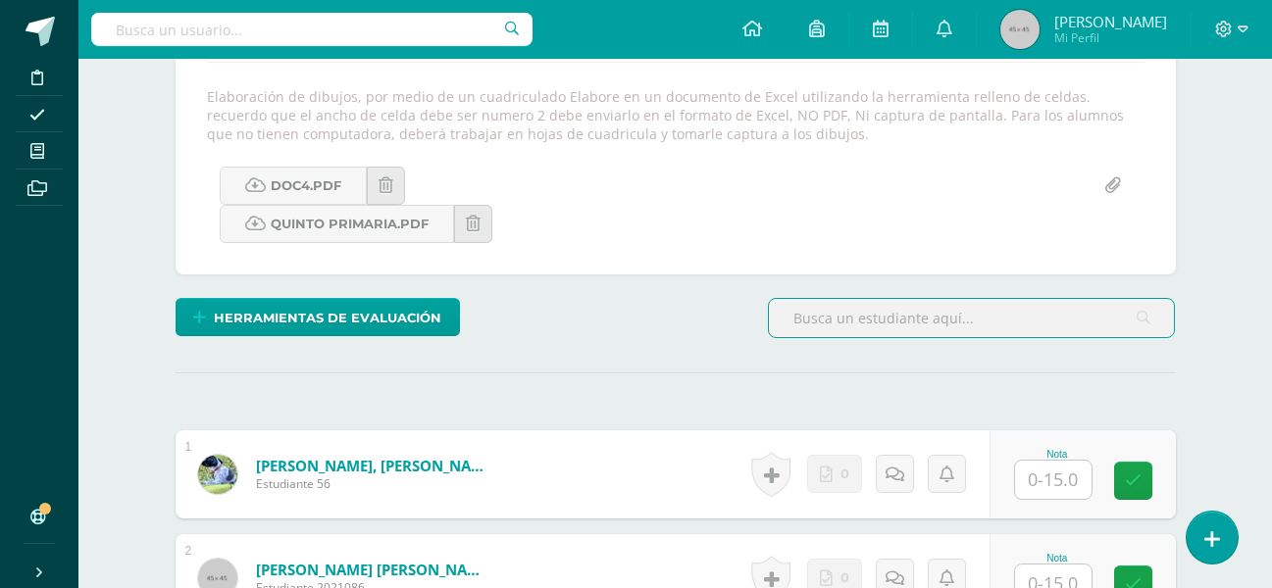
scroll to position [346, 0]
